Goal: Transaction & Acquisition: Purchase product/service

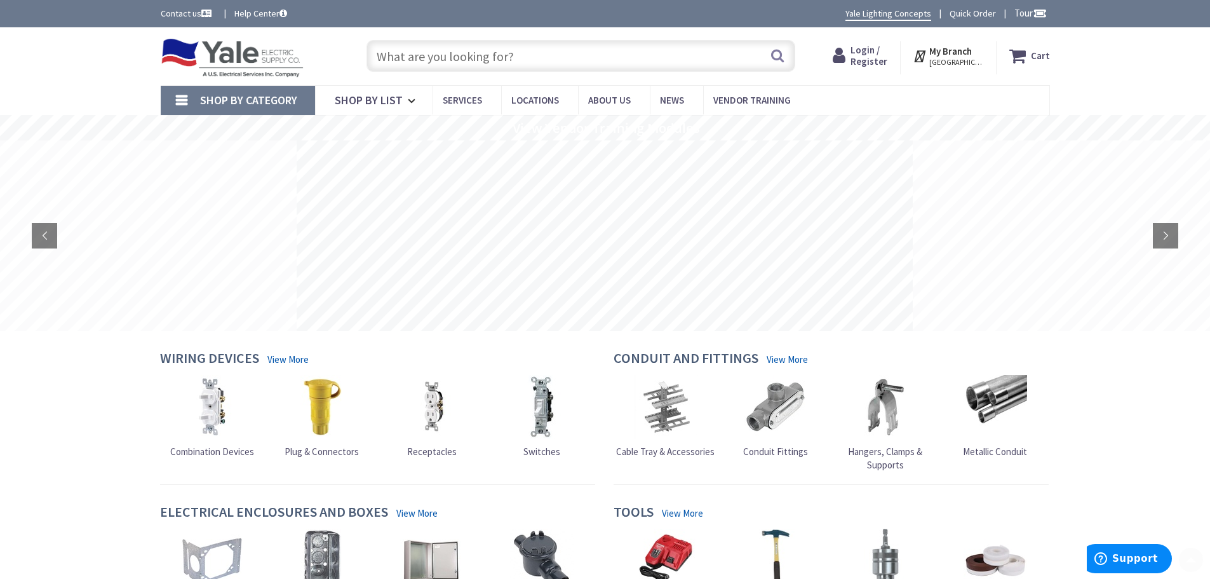
click at [384, 45] on input "text" at bounding box center [580, 56] width 429 height 32
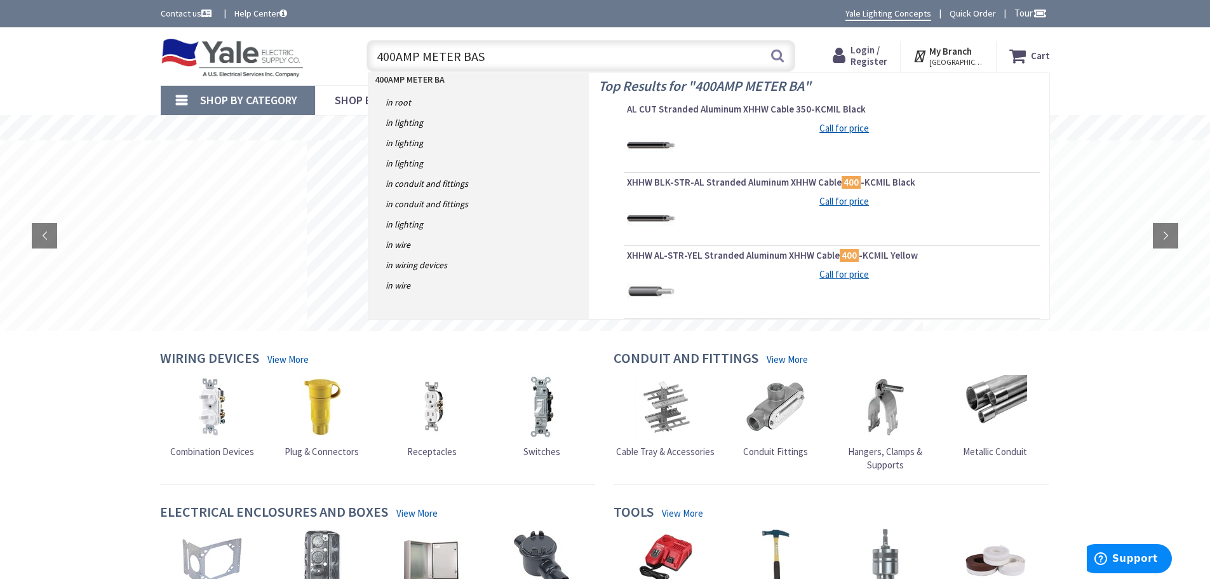
type input "400AMP METER BASE"
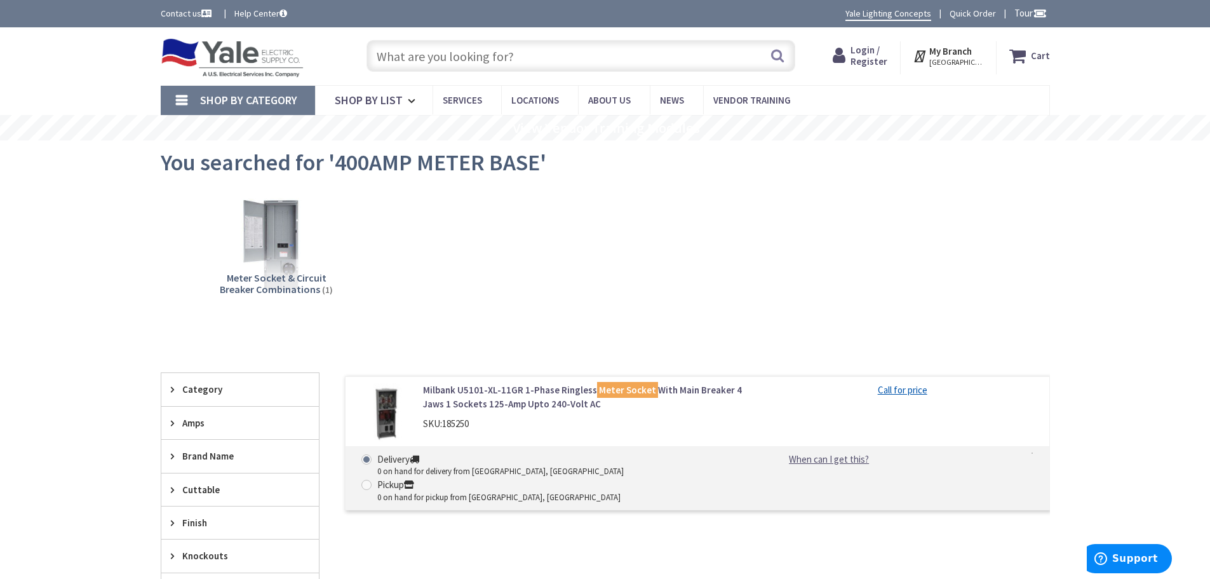
click at [419, 64] on input "text" at bounding box center [580, 56] width 429 height 32
click at [171, 422] on icon at bounding box center [176, 423] width 10 height 10
click at [429, 63] on input "text" at bounding box center [580, 56] width 429 height 32
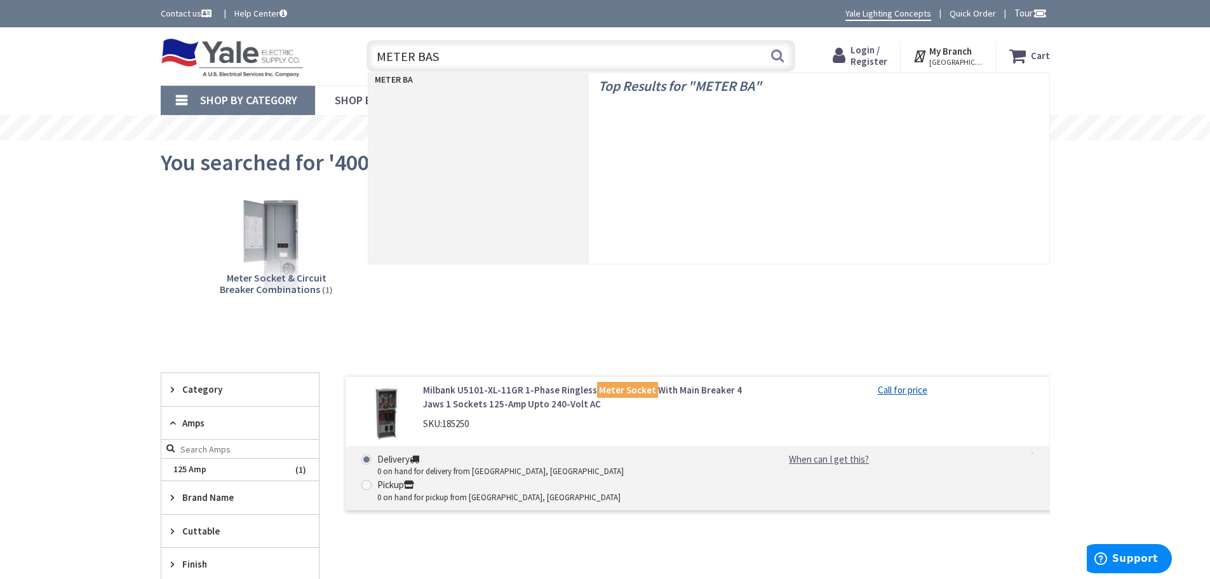
type input "METER BASE"
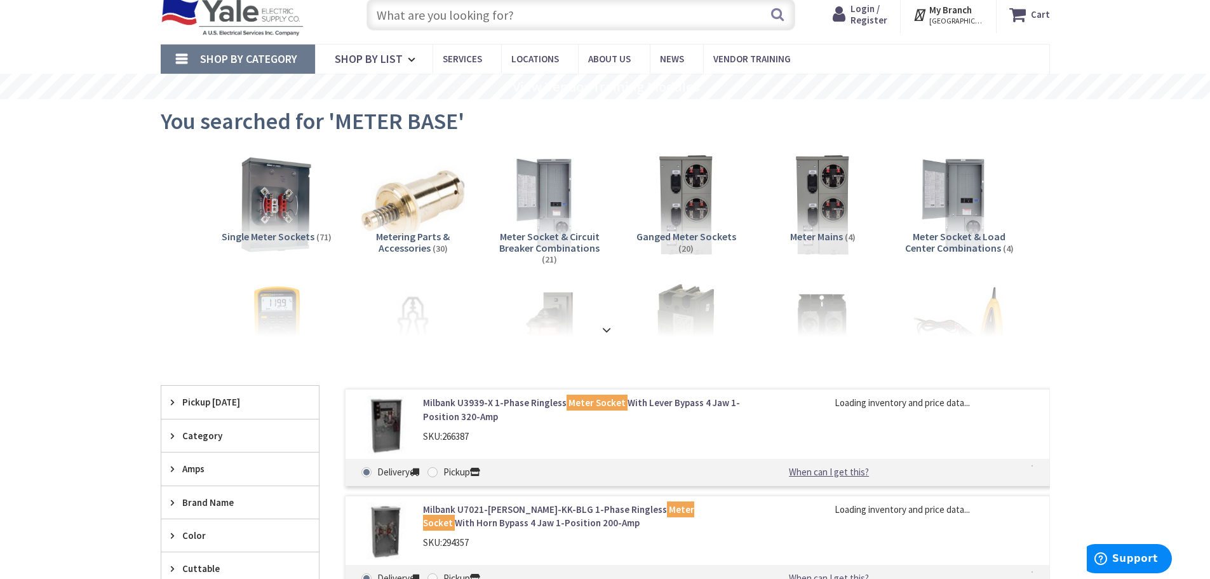
scroll to position [64, 0]
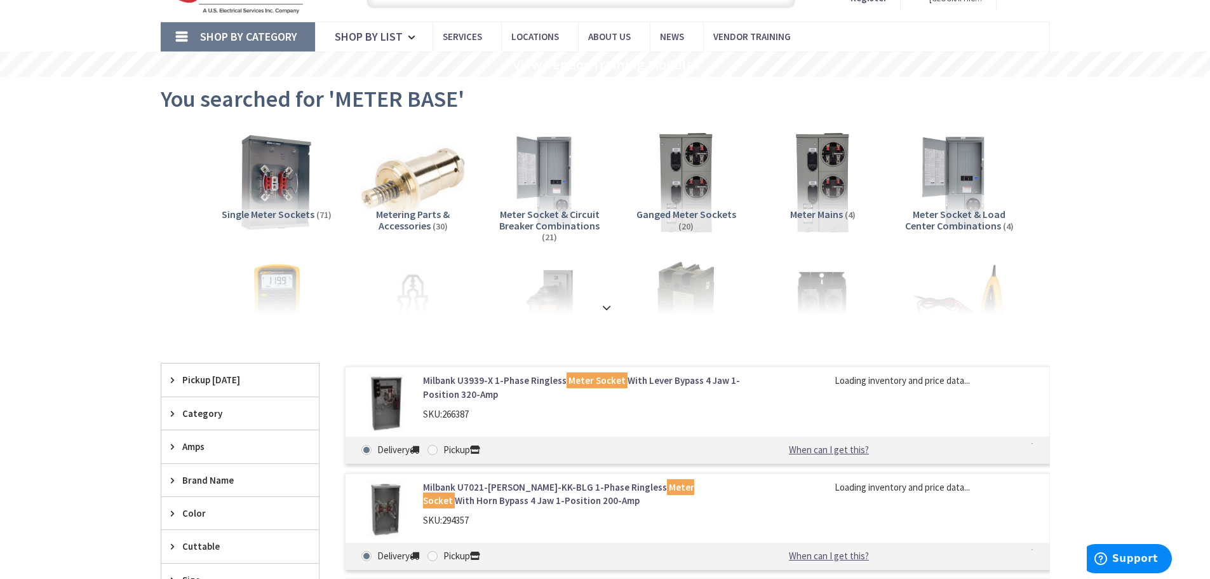
click at [169, 444] on div "Amps" at bounding box center [239, 446] width 157 height 32
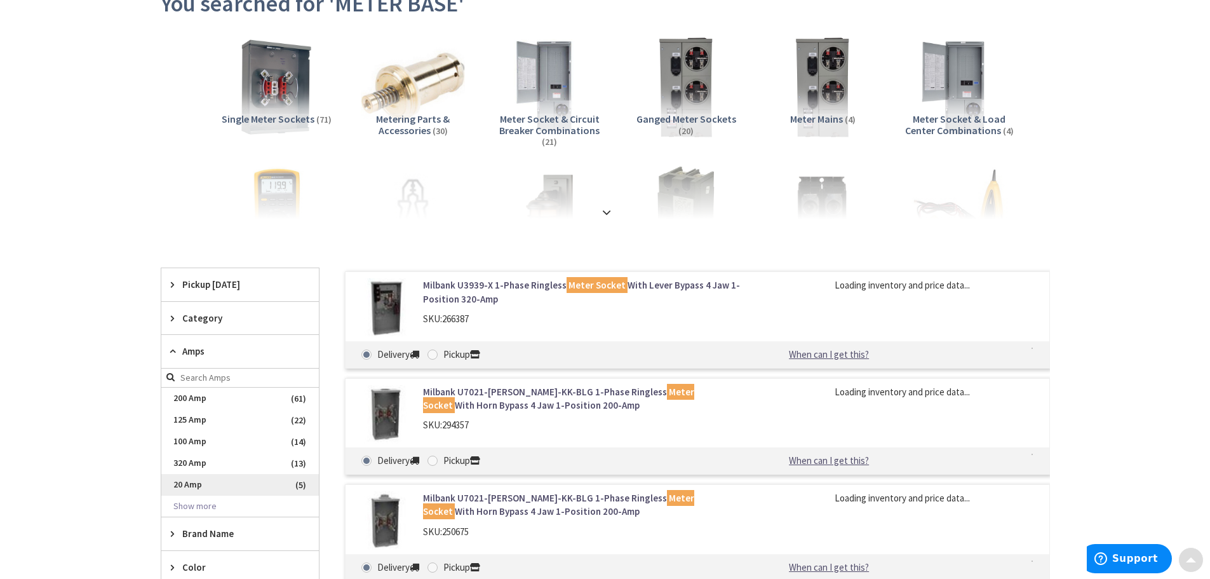
scroll to position [191, 0]
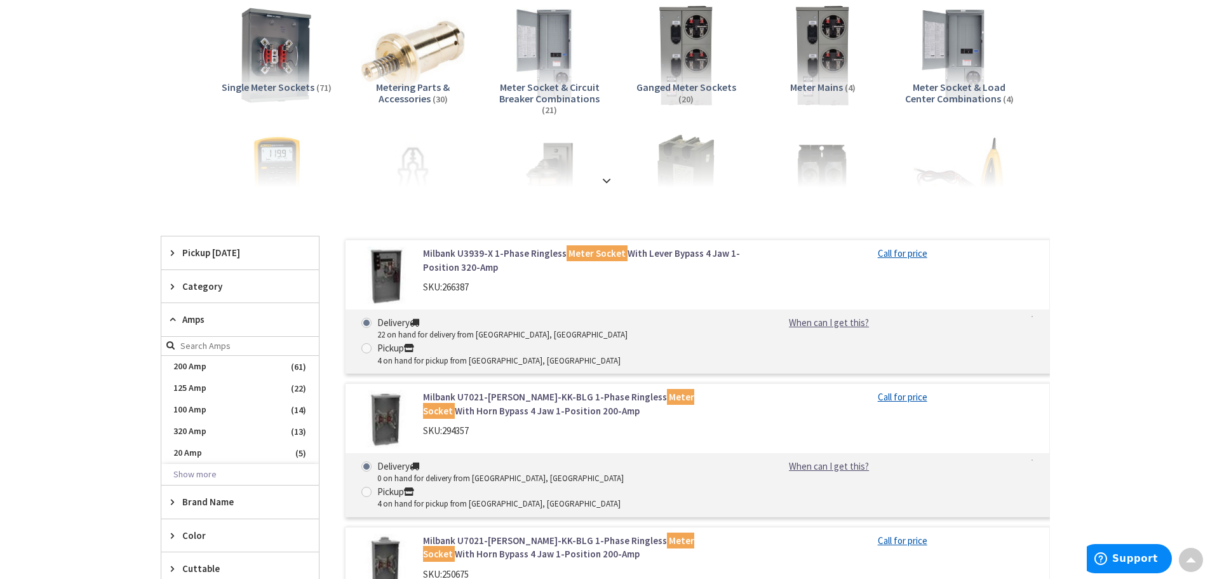
drag, startPoint x: 0, startPoint y: 380, endPoint x: 25, endPoint y: 382, distance: 25.4
click at [0, 380] on div "Skip to Content Toggle Nav Search Cart My Cart Close" at bounding box center [605, 556] width 1210 height 1438
drag, startPoint x: 17, startPoint y: 360, endPoint x: 79, endPoint y: 357, distance: 62.3
click at [17, 360] on div "Skip to Content Toggle Nav Search Cart My Cart Close" at bounding box center [605, 556] width 1210 height 1438
click at [518, 252] on link "Milbank U3939-X 1-Phase Ringless Meter Socket With Lever Bypass 4 Jaw 1-Positio…" at bounding box center [584, 259] width 323 height 27
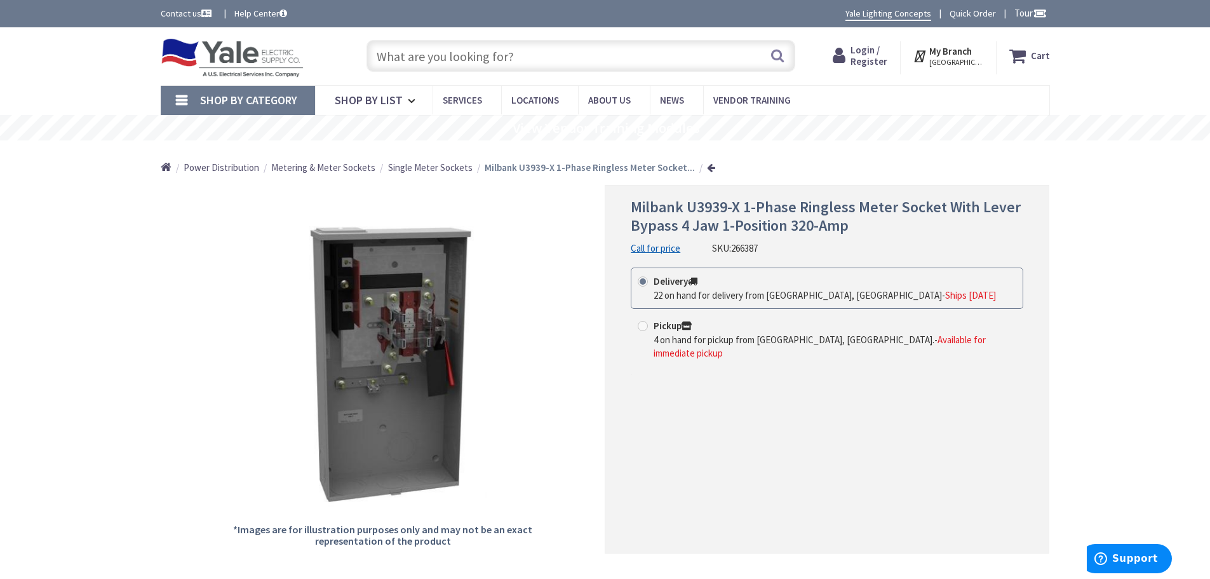
click at [596, 47] on input "text" at bounding box center [580, 56] width 429 height 32
paste input "BR48L125"
type input "BR48L125"
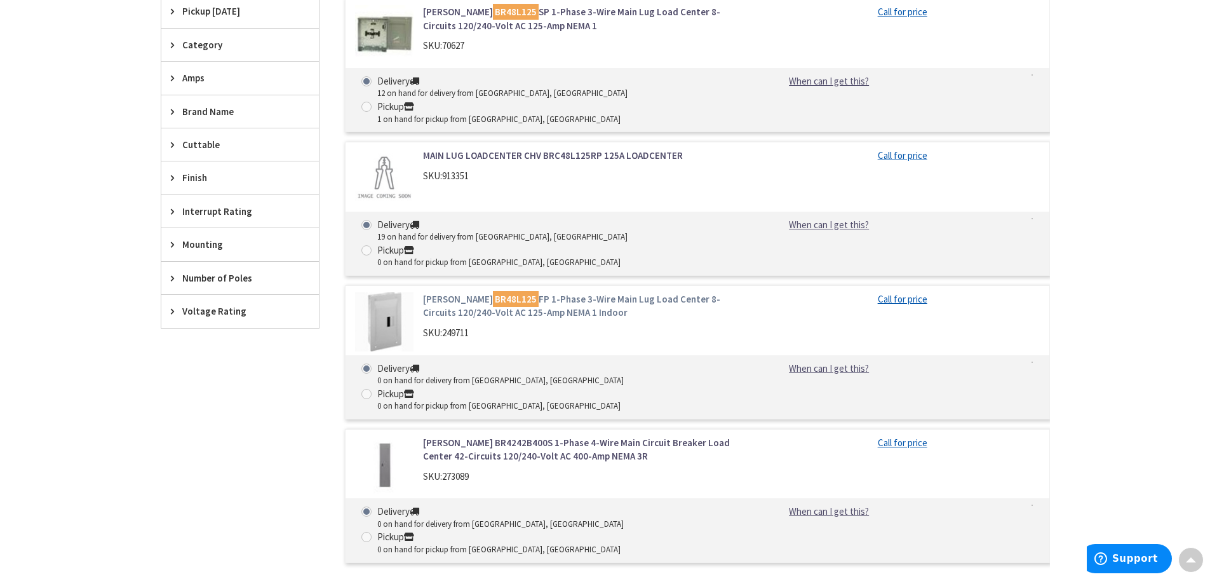
scroll to position [381, 0]
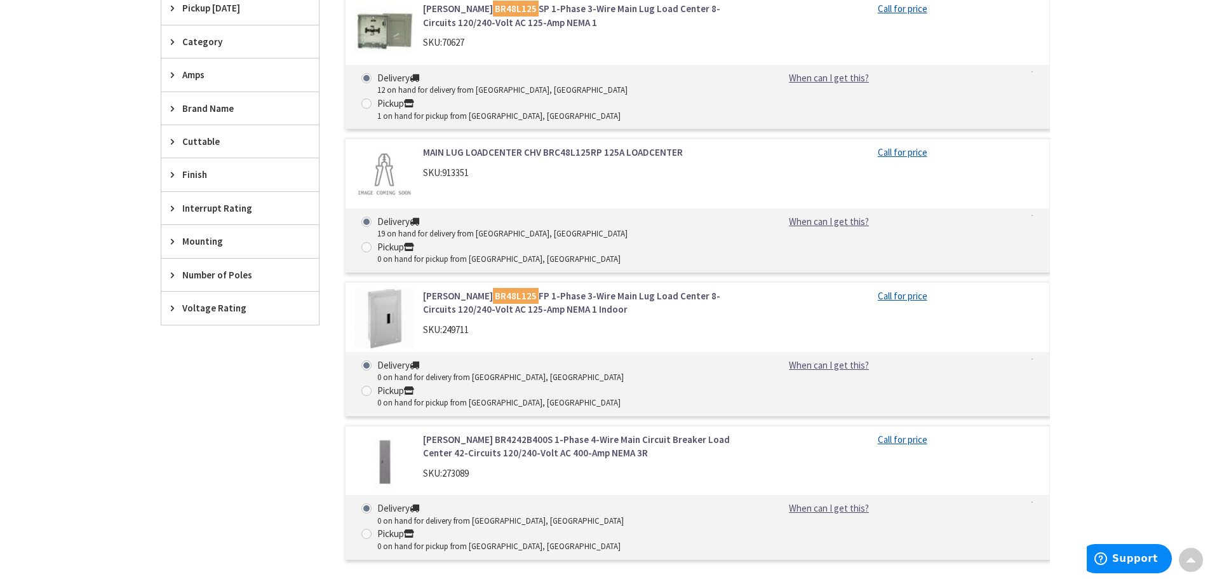
click at [498, 289] on link "Eaton BR48L125 FP 1-Phase 3-Wire Main Lug Load Center 8-Circuits 120/240-Volt A…" at bounding box center [584, 302] width 323 height 27
